Goal: Task Accomplishment & Management: Manage account settings

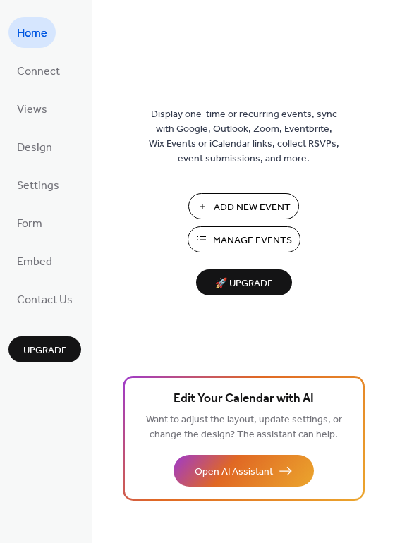
click at [253, 238] on span "Manage Events" at bounding box center [252, 241] width 79 height 15
click at [238, 202] on span "Add New Event" at bounding box center [252, 207] width 77 height 15
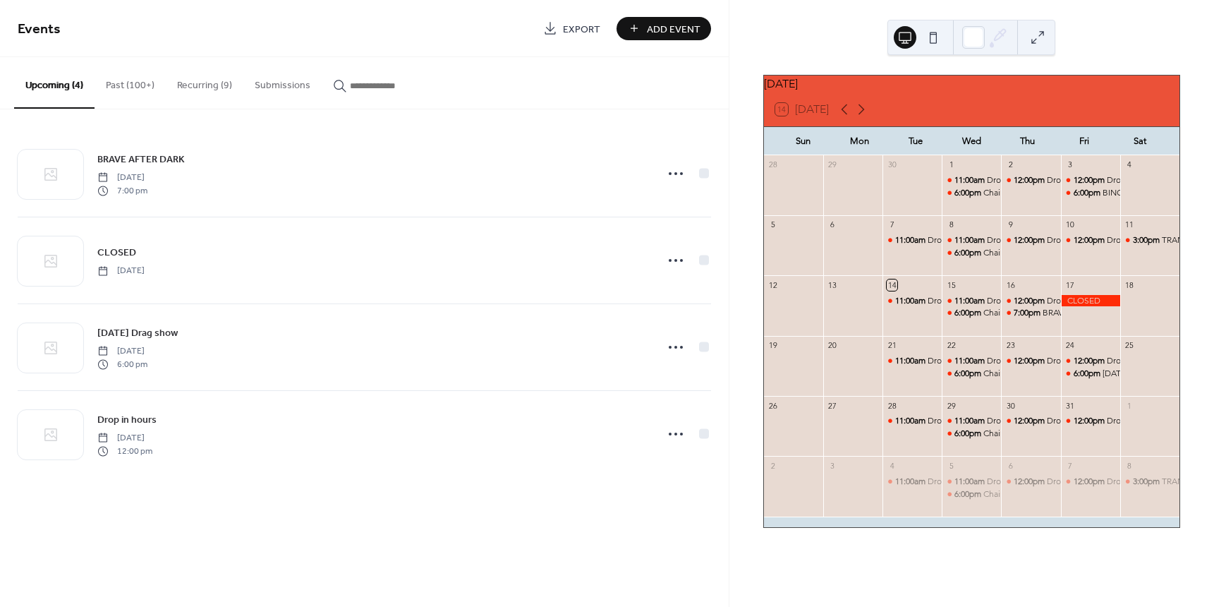
click at [195, 80] on button "Recurring (9)" at bounding box center [205, 82] width 78 height 50
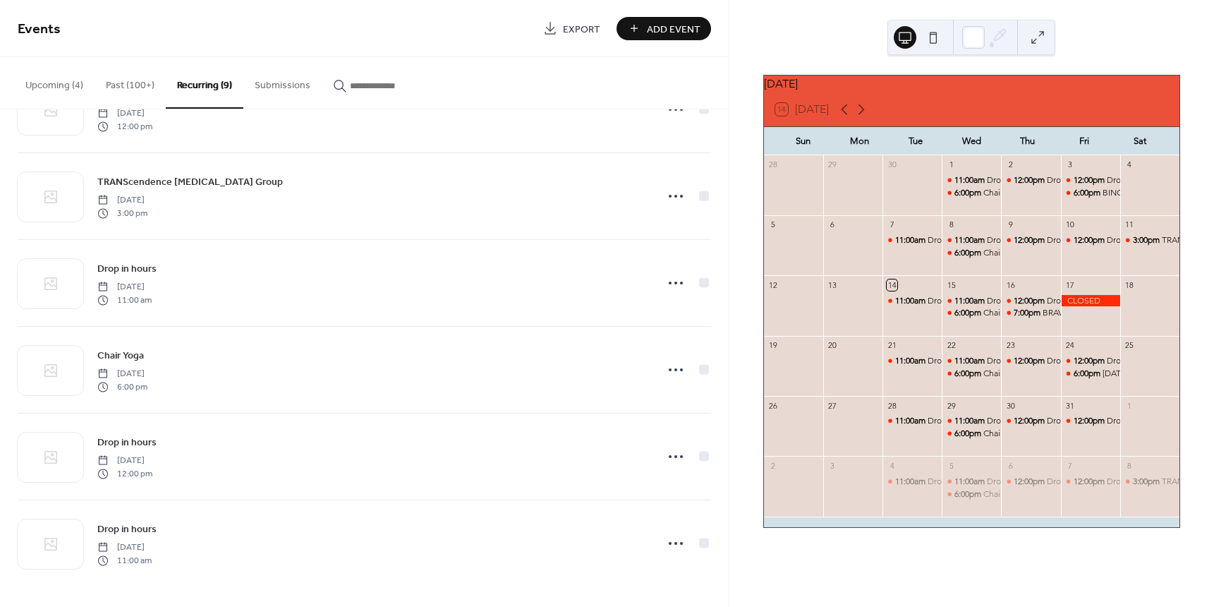
scroll to position [325, 0]
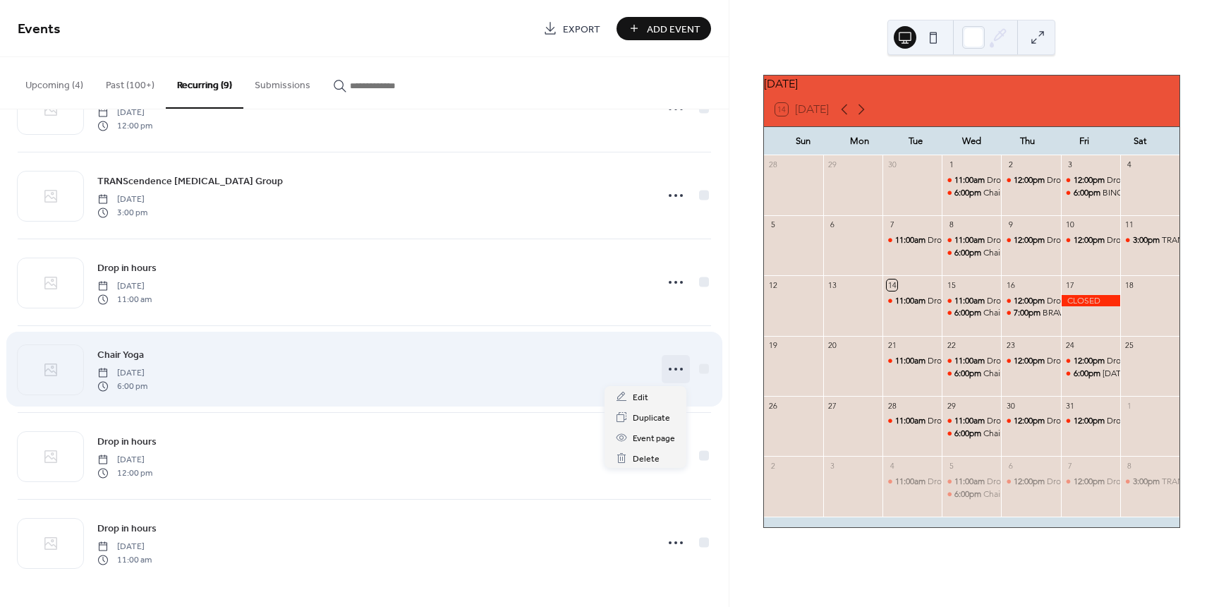
click at [665, 365] on icon at bounding box center [676, 369] width 23 height 23
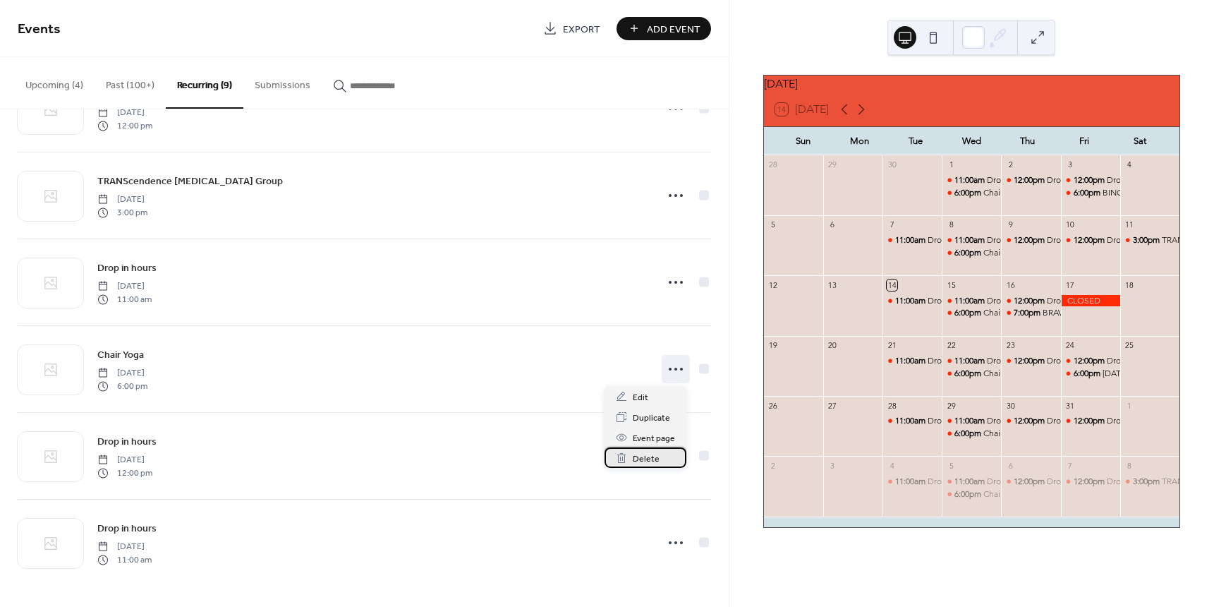
click at [649, 454] on span "Delete" at bounding box center [646, 458] width 27 height 15
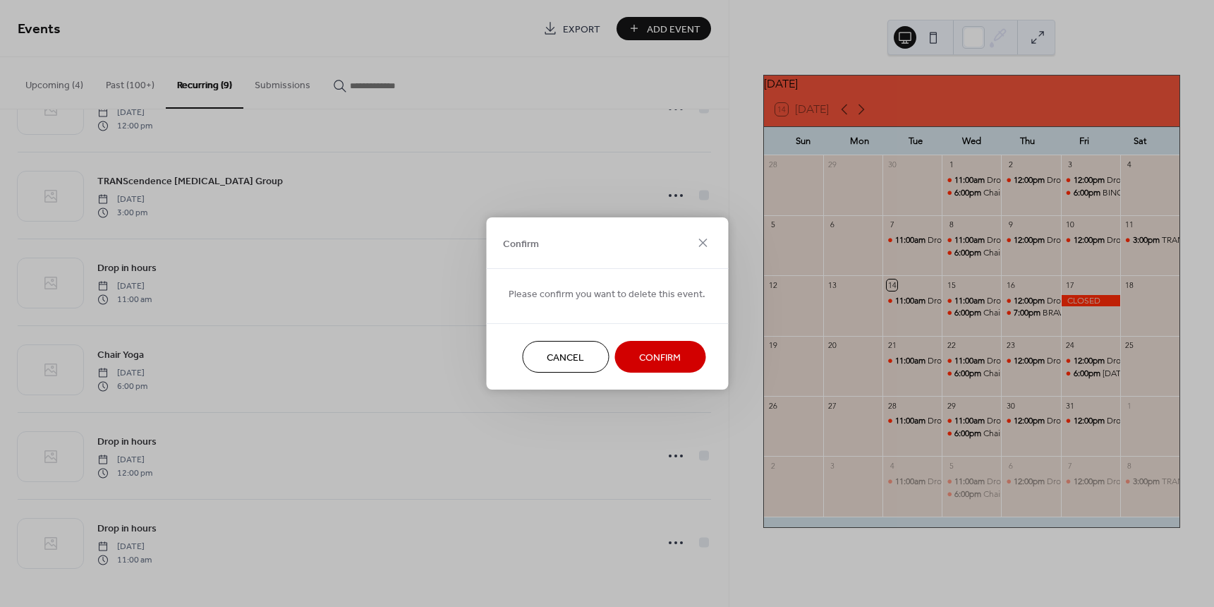
click at [664, 351] on span "Confirm" at bounding box center [660, 358] width 42 height 15
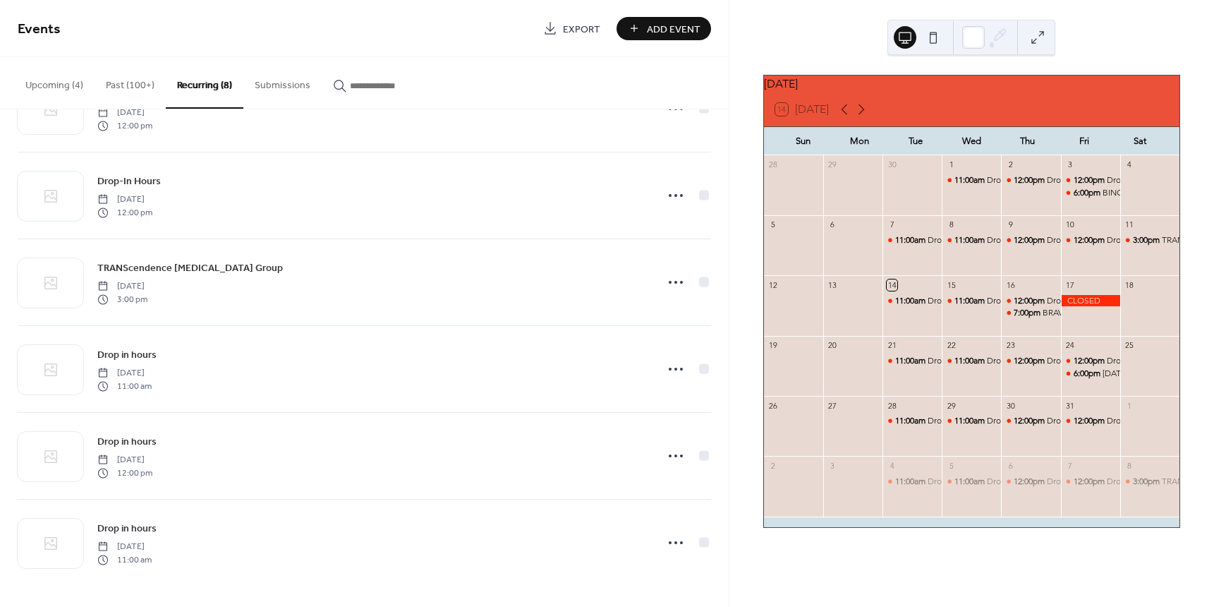
scroll to position [238, 0]
